Goal: Information Seeking & Learning: Learn about a topic

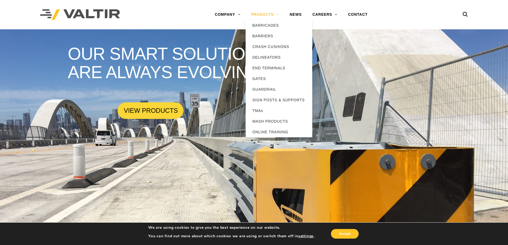
click at [263, 14] on link "PRODUCTS" at bounding box center [265, 14] width 39 height 11
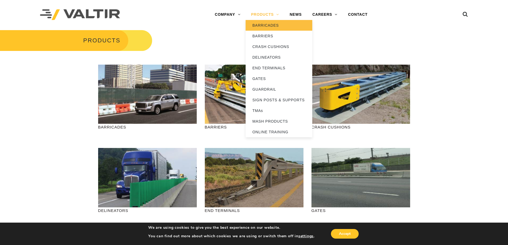
click at [275, 24] on link "BARRICADES" at bounding box center [279, 25] width 67 height 11
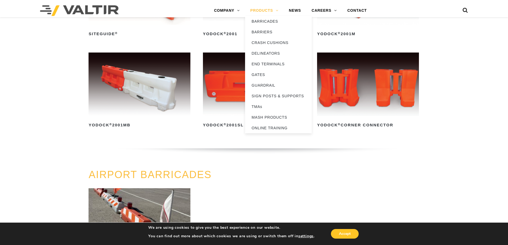
scroll to position [267, 0]
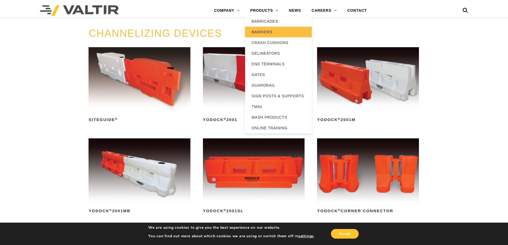
click at [274, 31] on link "BARRIERS" at bounding box center [278, 32] width 67 height 11
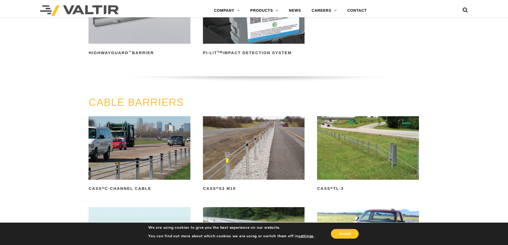
scroll to position [178, 0]
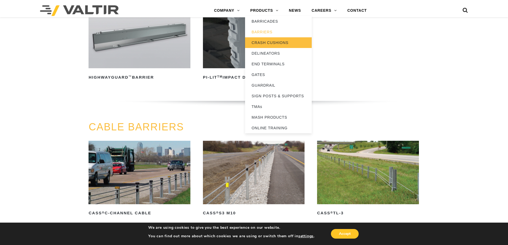
click at [272, 42] on link "CRASH CUSHIONS" at bounding box center [278, 42] width 67 height 11
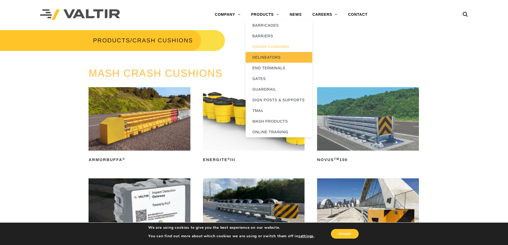
click at [276, 56] on link "DELINEATORS" at bounding box center [279, 57] width 67 height 11
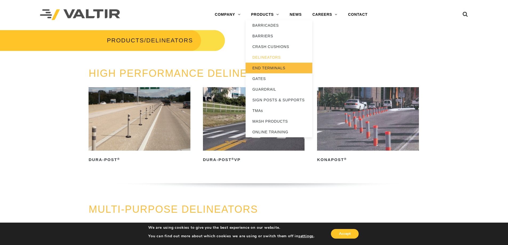
click at [276, 67] on link "END TERMINALS" at bounding box center [279, 68] width 67 height 11
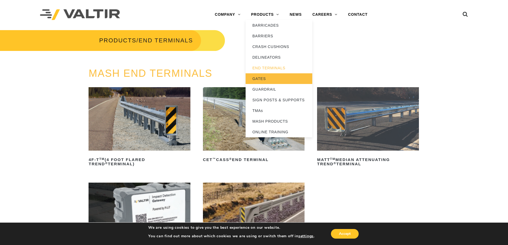
click at [265, 76] on link "GATES" at bounding box center [279, 78] width 67 height 11
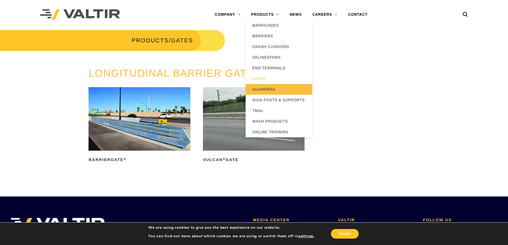
click at [268, 90] on link "GUARDRAIL" at bounding box center [279, 89] width 67 height 11
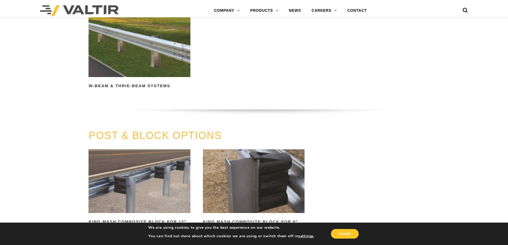
scroll to position [259, 0]
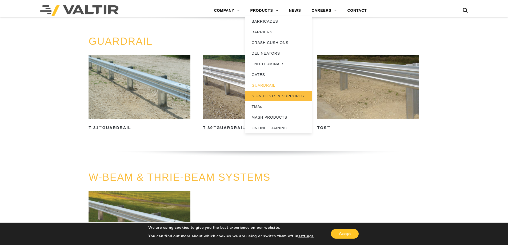
click at [272, 95] on link "SIGN POSTS & SUPPORTS" at bounding box center [278, 96] width 67 height 11
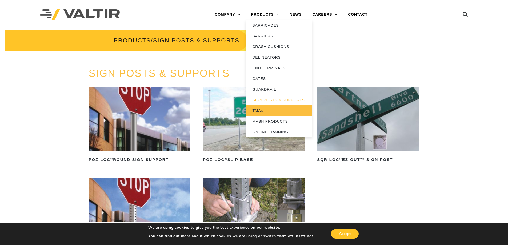
click at [267, 110] on link "TMAs" at bounding box center [279, 110] width 67 height 11
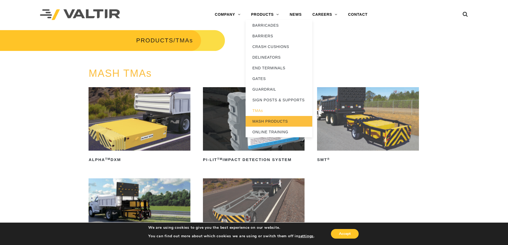
click at [271, 121] on link "MASH PRODUCTS" at bounding box center [279, 121] width 67 height 11
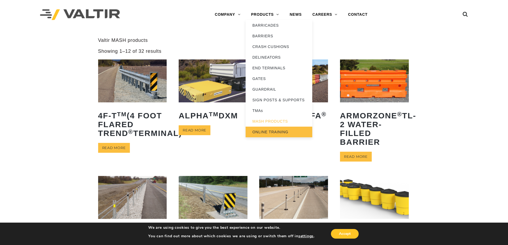
click at [276, 131] on link "ONLINE TRAINING" at bounding box center [279, 132] width 67 height 11
